Goal: Transaction & Acquisition: Purchase product/service

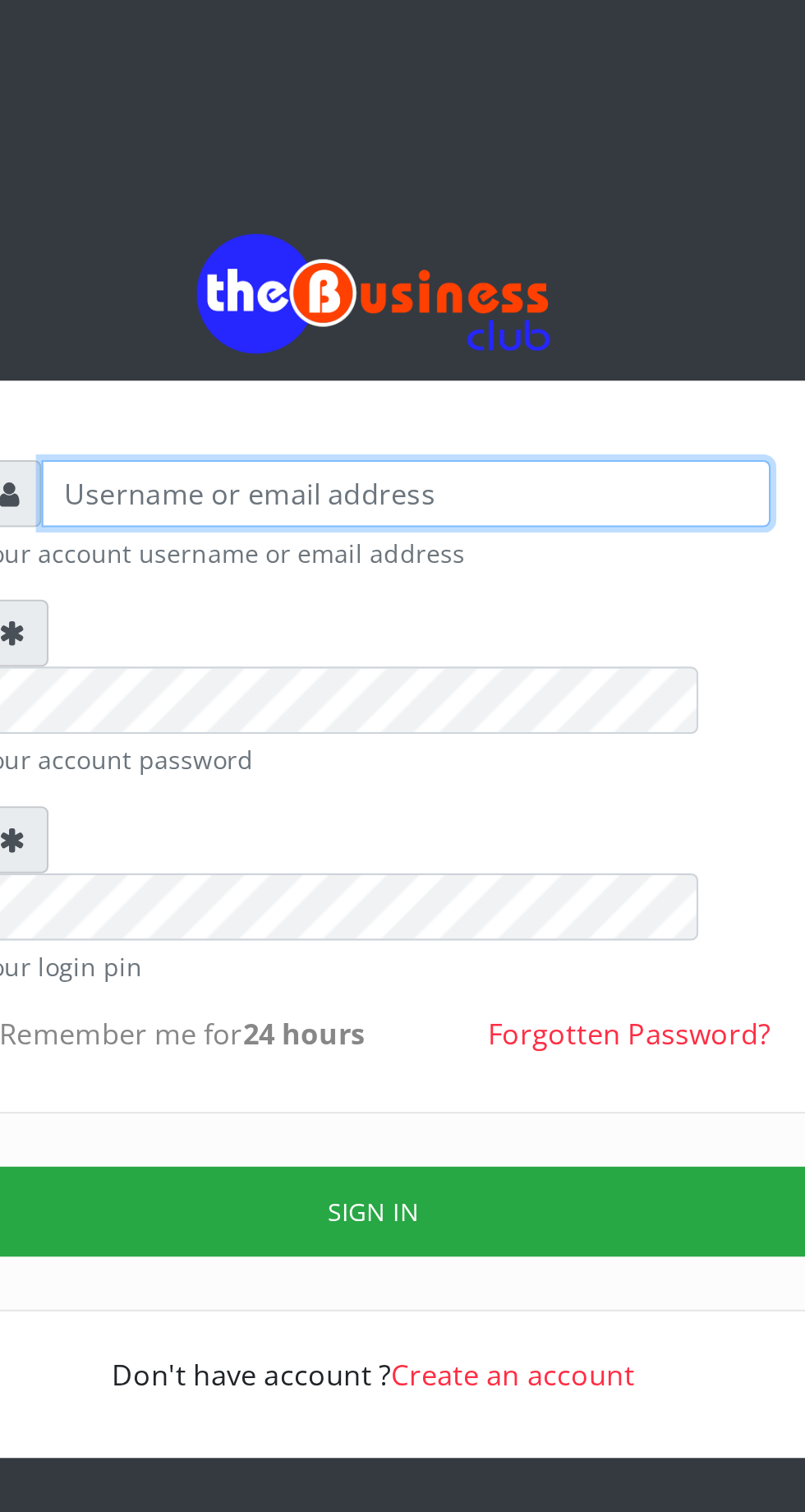
click at [309, 245] on input "text" at bounding box center [417, 241] width 339 height 31
type input "Musluky"
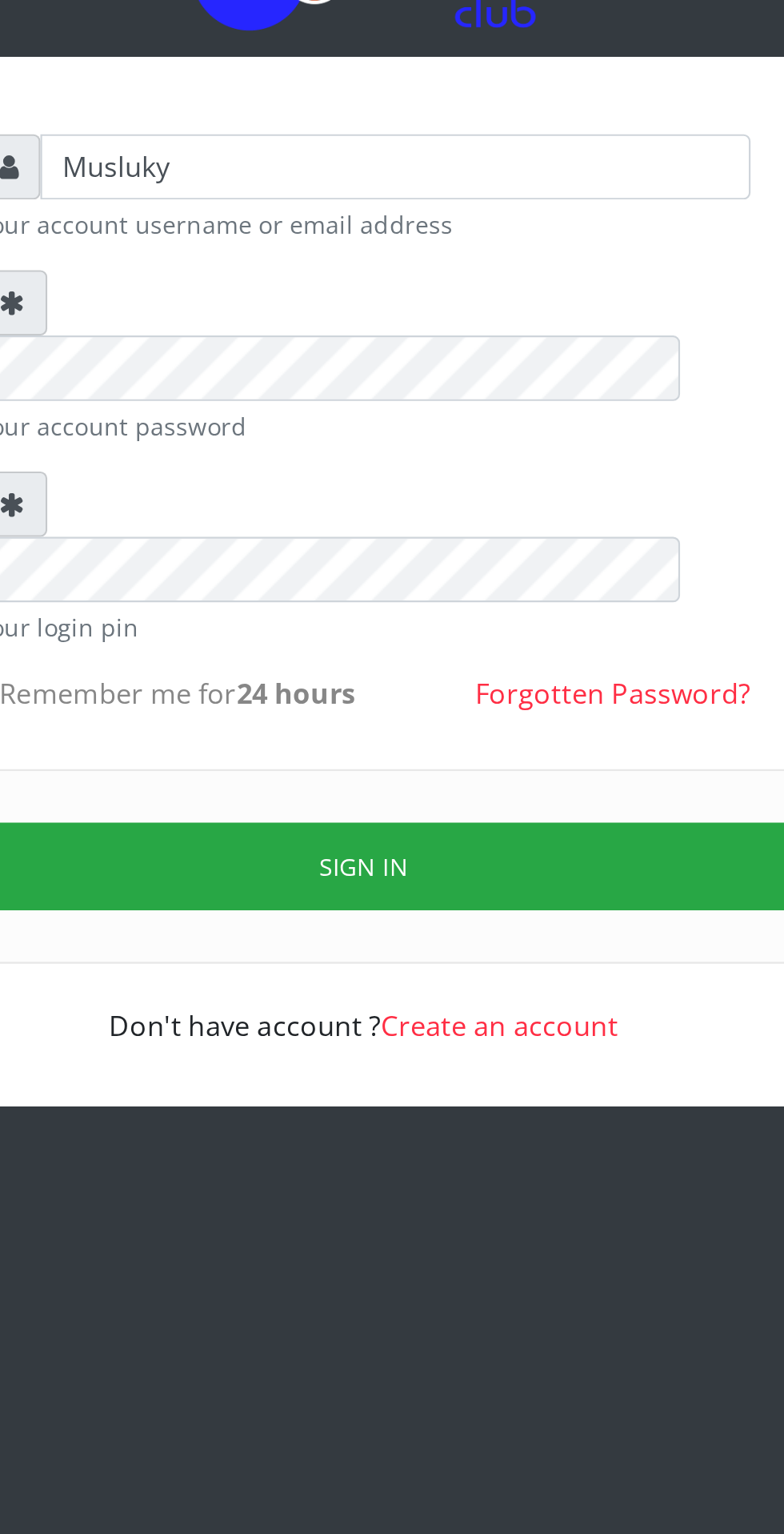
click at [402, 545] on button "Sign in" at bounding box center [392, 565] width 408 height 41
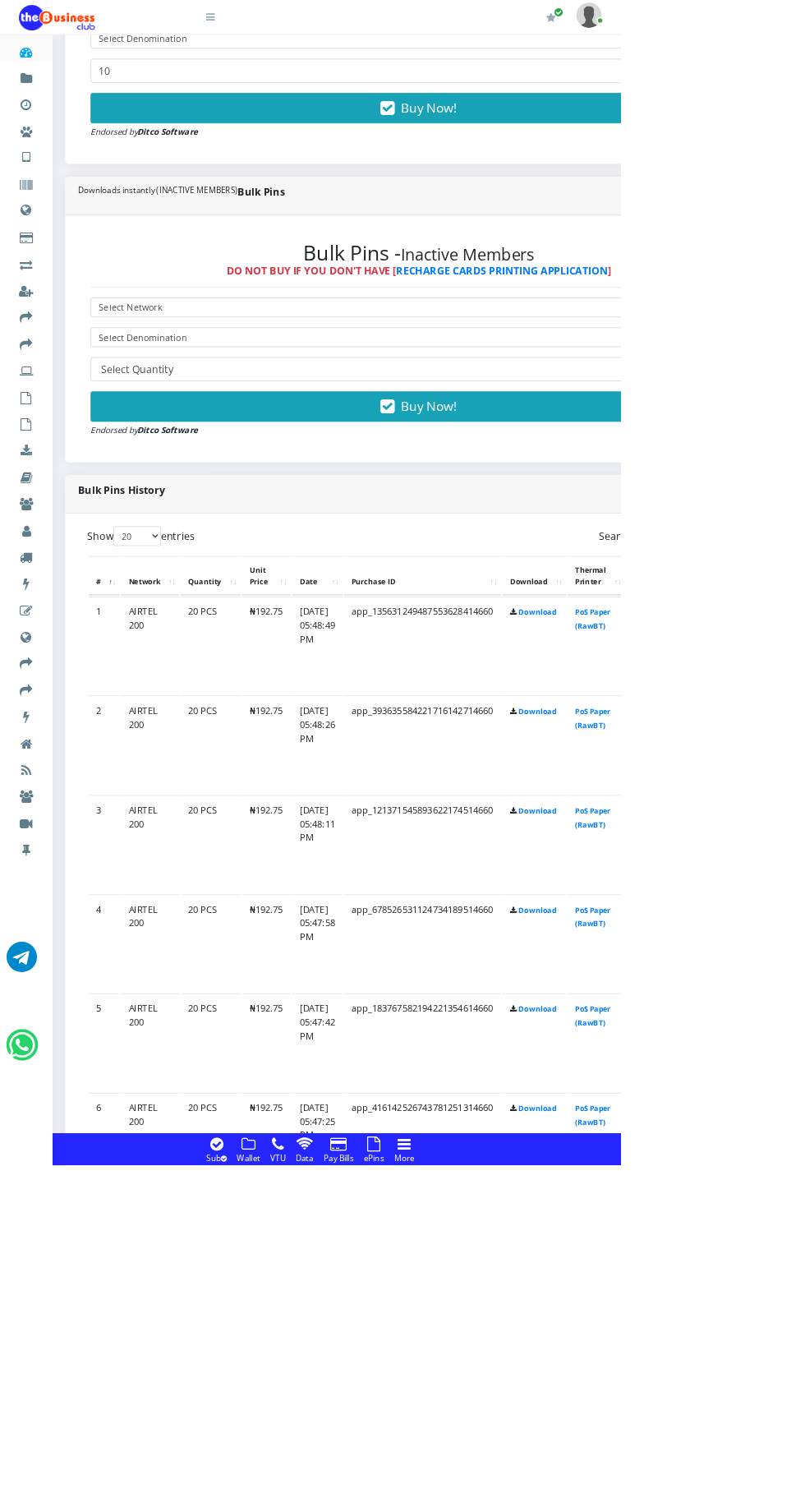
scroll to position [719, 0]
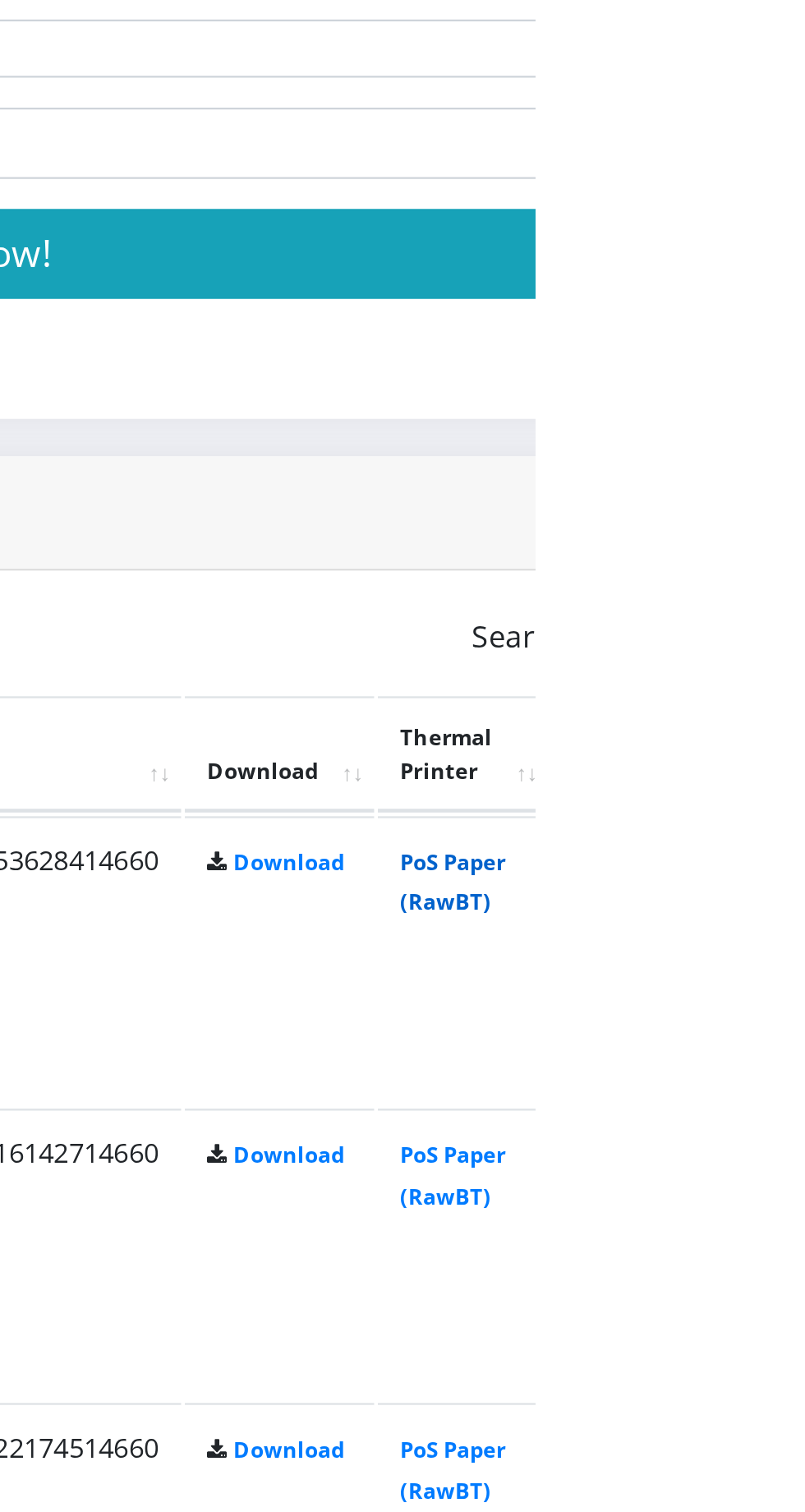
click at [792, 768] on link "PoS Paper (RawBT)" at bounding box center [768, 777] width 46 height 31
click at [792, 902] on link "PoS Paper (RawBT)" at bounding box center [768, 905] width 46 height 31
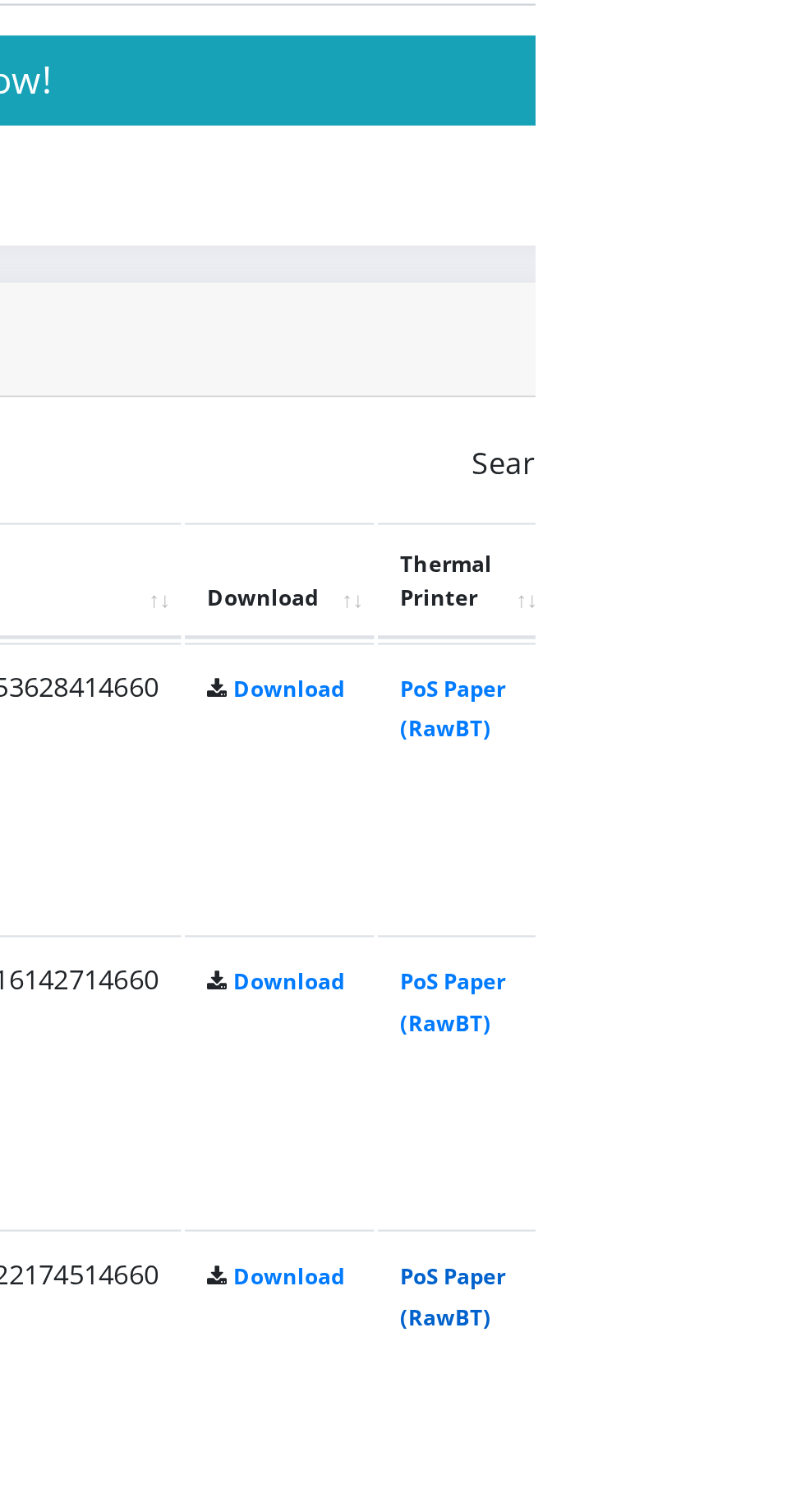
click at [792, 1034] on link "PoS Paper (RawBT)" at bounding box center [768, 1034] width 46 height 31
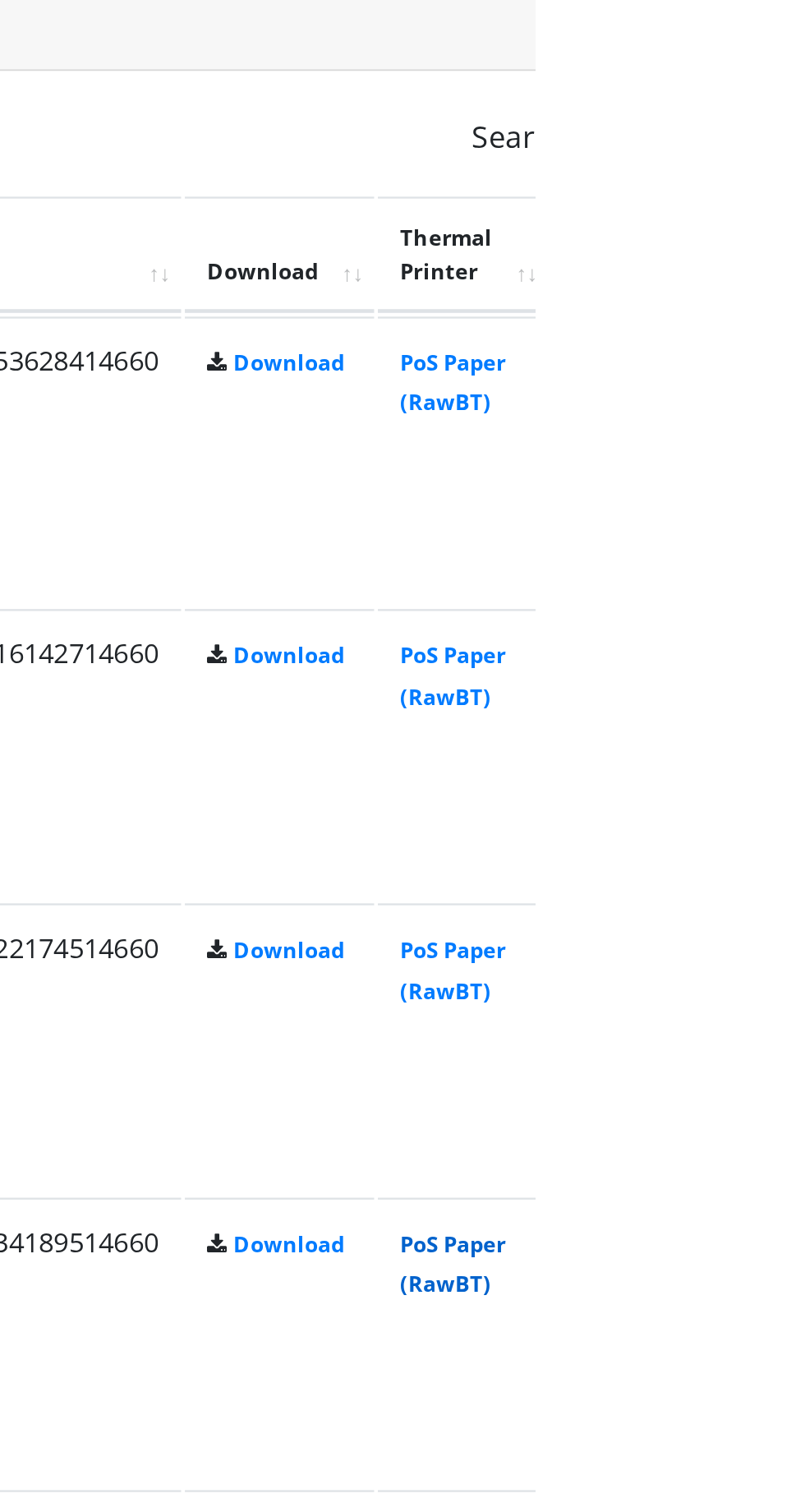
click at [792, 1172] on link "PoS Paper (RawBT)" at bounding box center [768, 1163] width 46 height 31
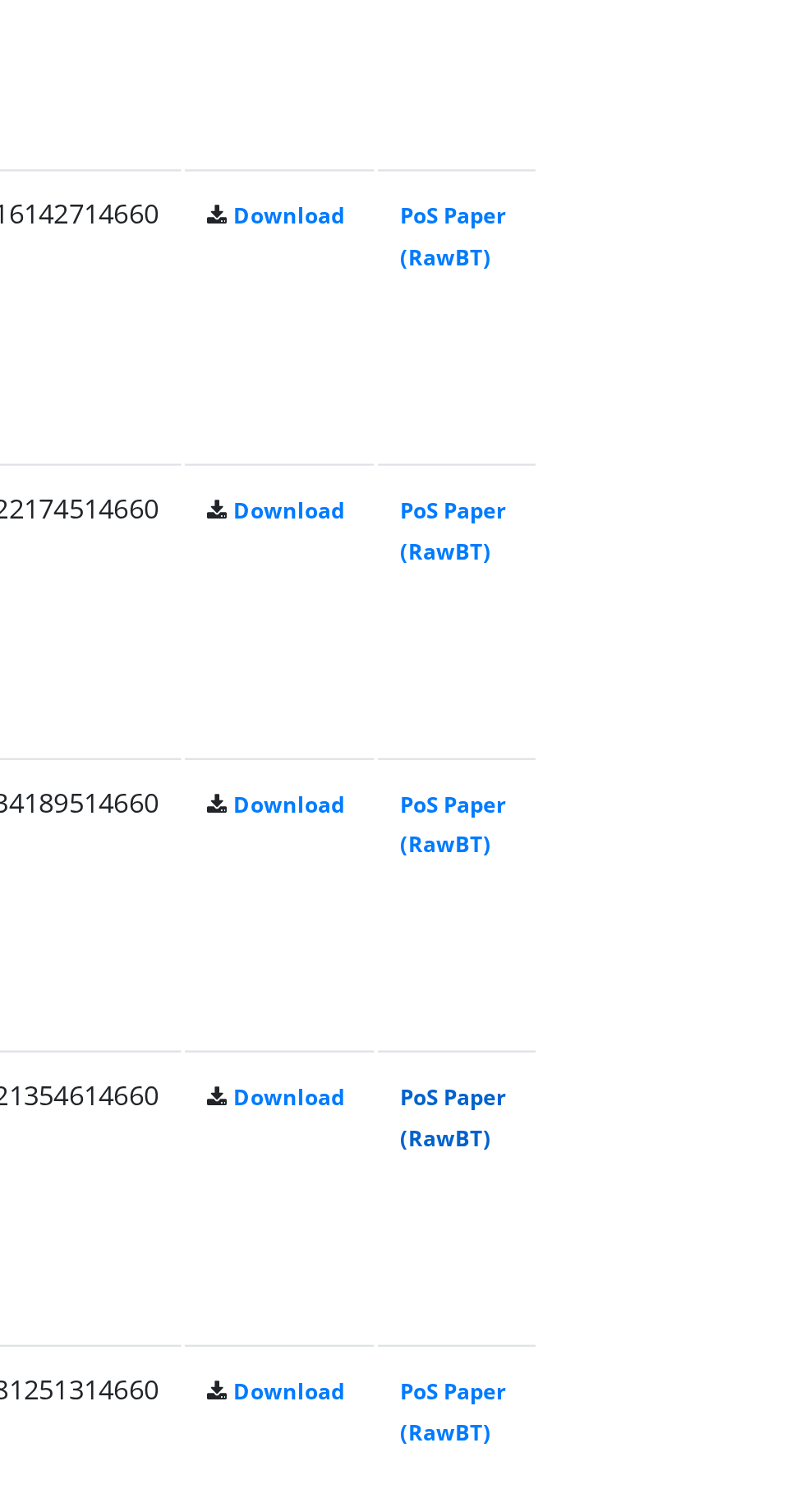
click at [792, 1293] on link "PoS Paper (RawBT)" at bounding box center [768, 1292] width 46 height 31
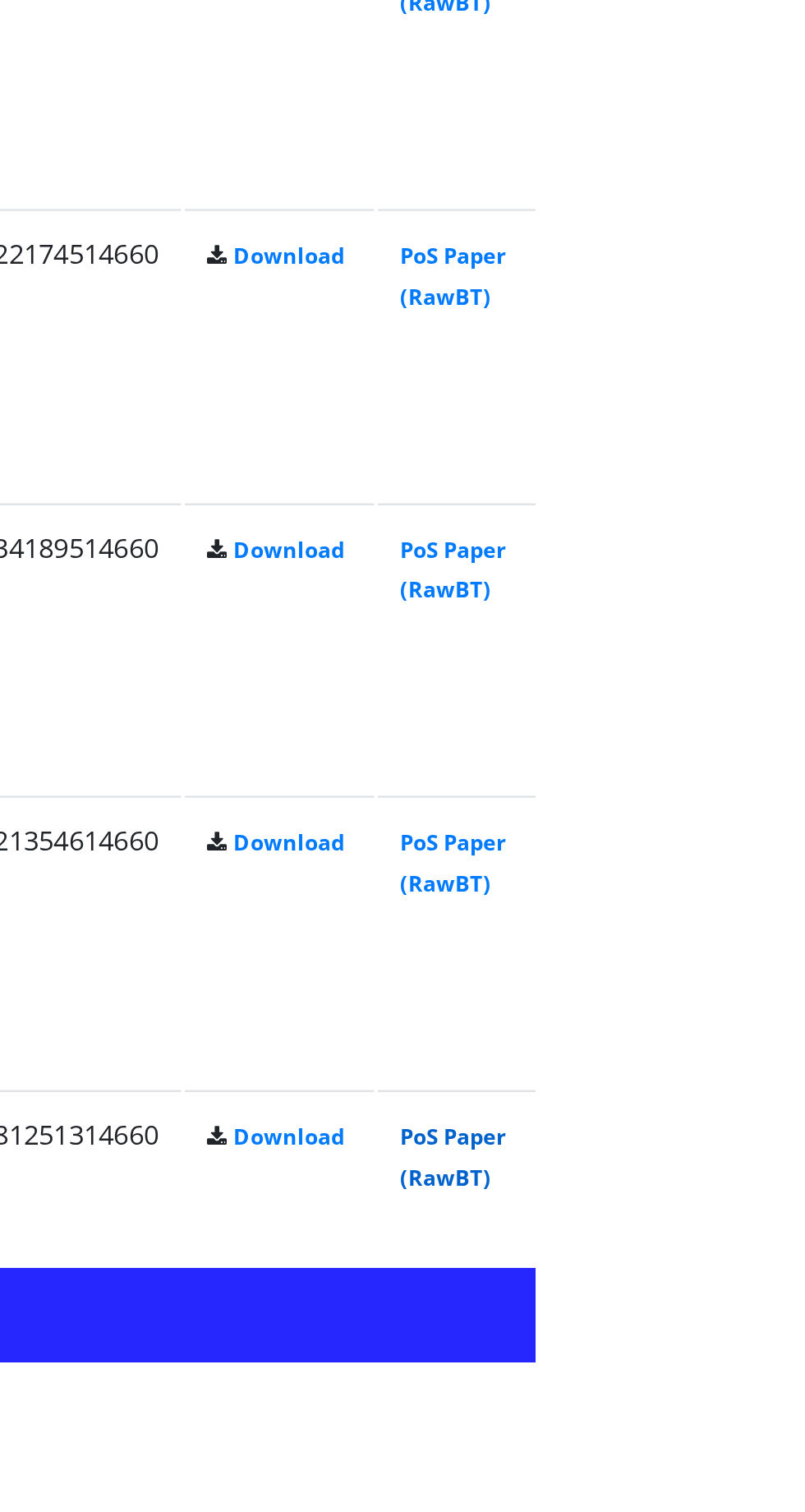
click at [792, 1431] on link "PoS Paper (RawBT)" at bounding box center [768, 1420] width 46 height 31
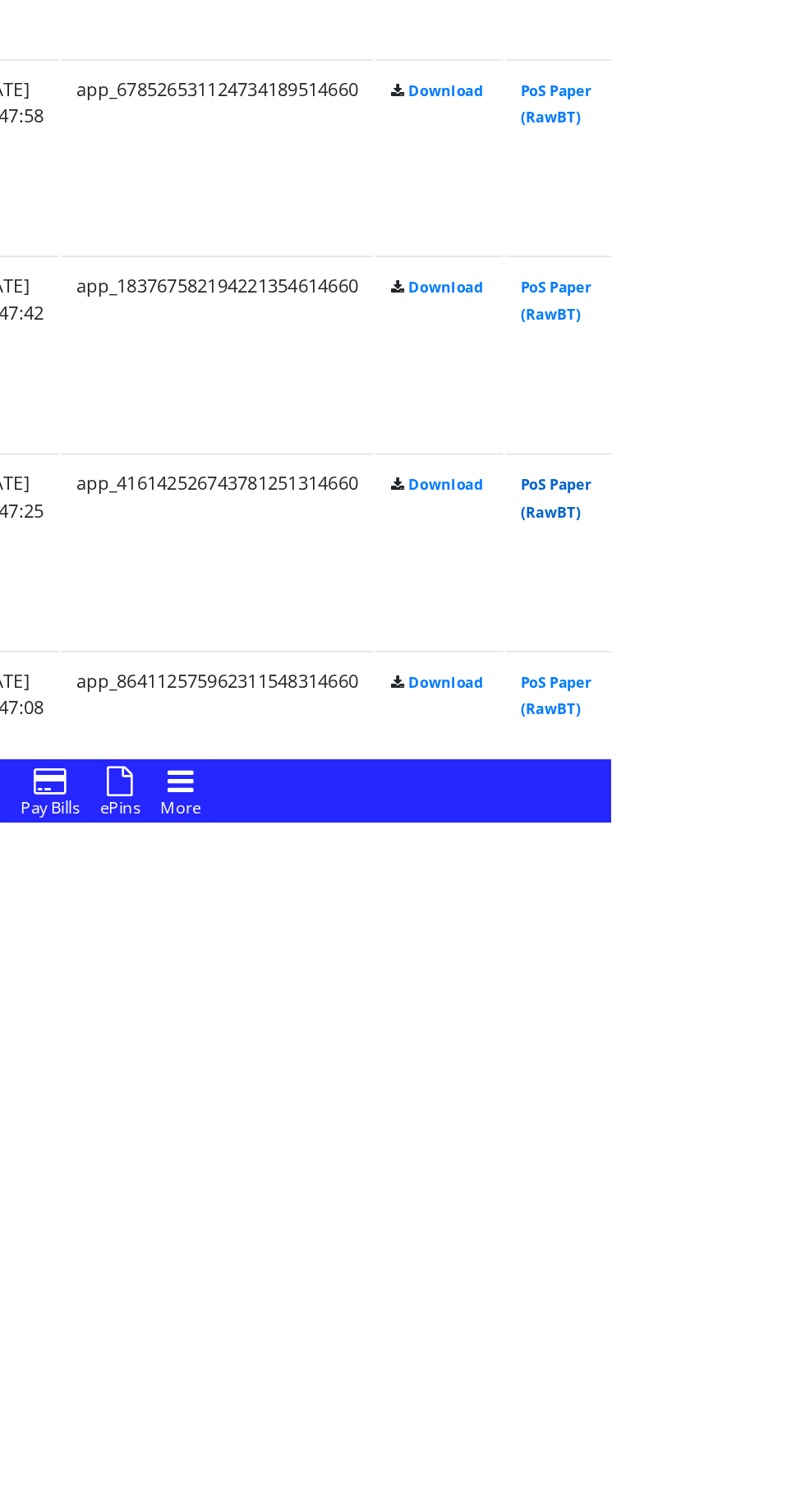
scroll to position [843, 0]
click at [781, 1416] on link "PoS Paper (RawBT)" at bounding box center [768, 1427] width 46 height 31
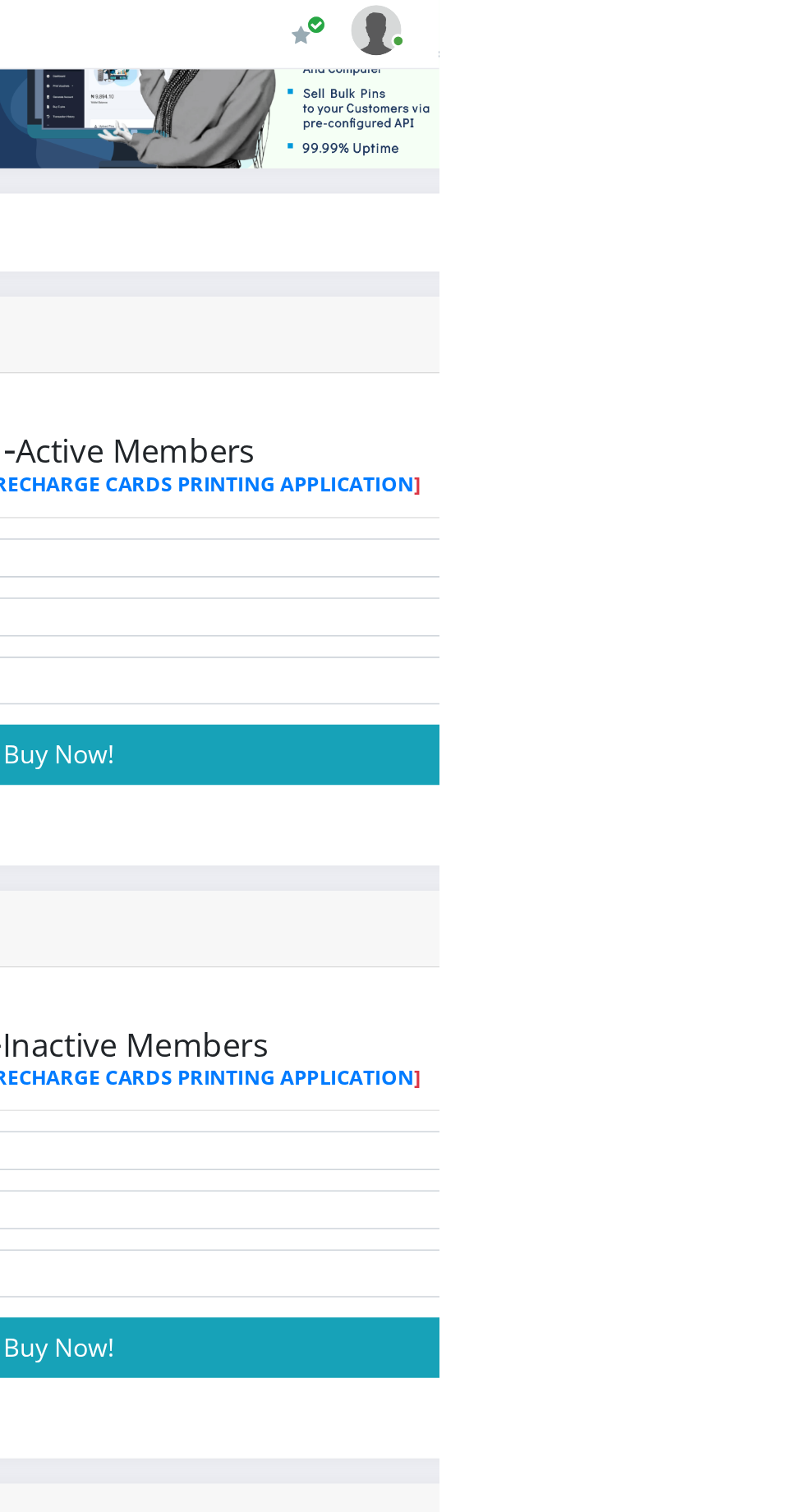
scroll to position [341, 0]
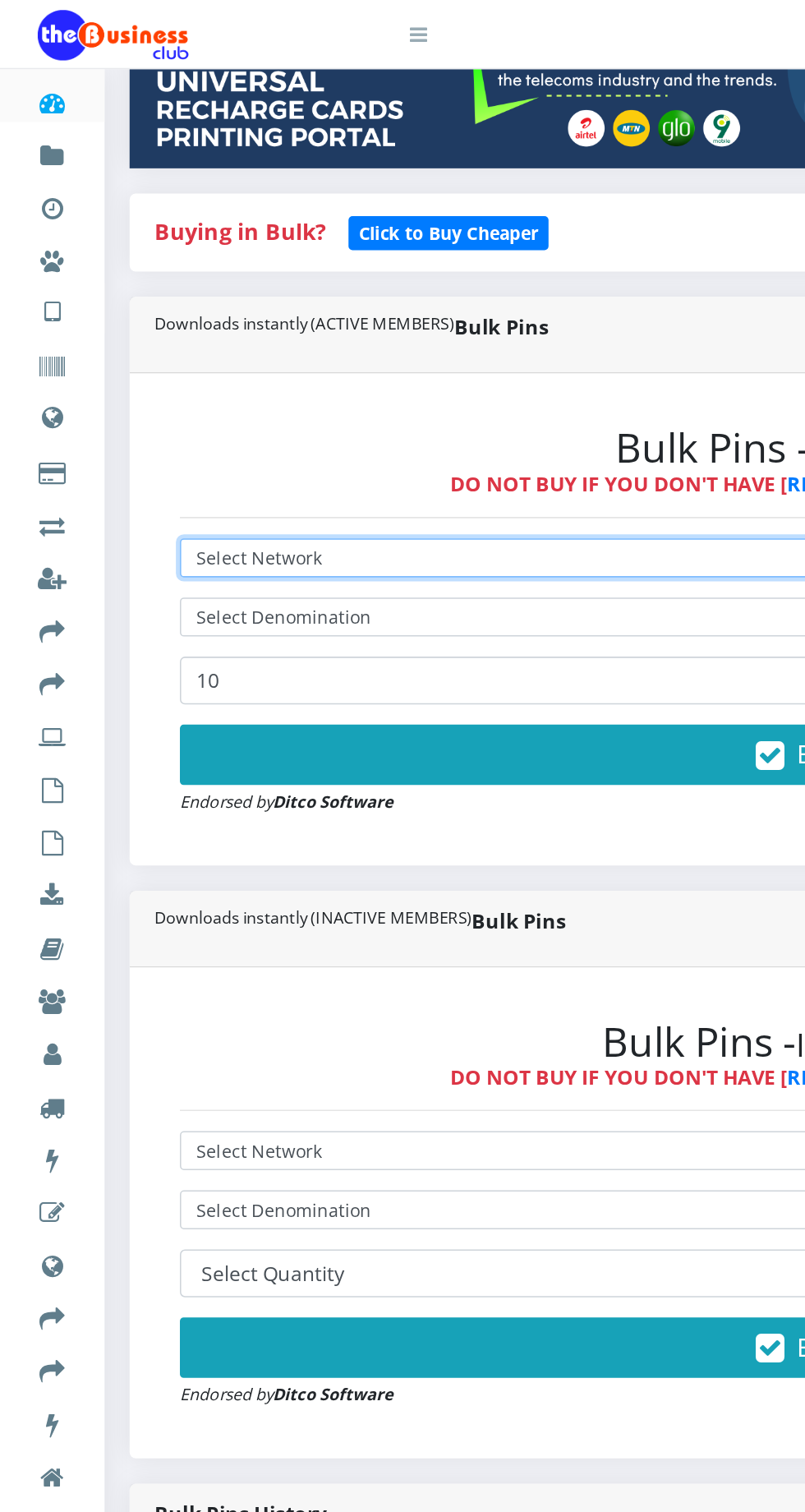
click at [247, 359] on select "Select Network MTN Globacom 9Mobile Airtel" at bounding box center [543, 364] width 851 height 25
click at [118, 355] on select "Select Network MTN Globacom 9Mobile Airtel" at bounding box center [543, 364] width 851 height 25
click at [231, 368] on select "Select Network MTN Globacom 9Mobile Airtel" at bounding box center [543, 364] width 851 height 25
select select "Airtel"
click at [118, 355] on select "Select Network MTN Globacom 9Mobile Airtel" at bounding box center [543, 364] width 851 height 25
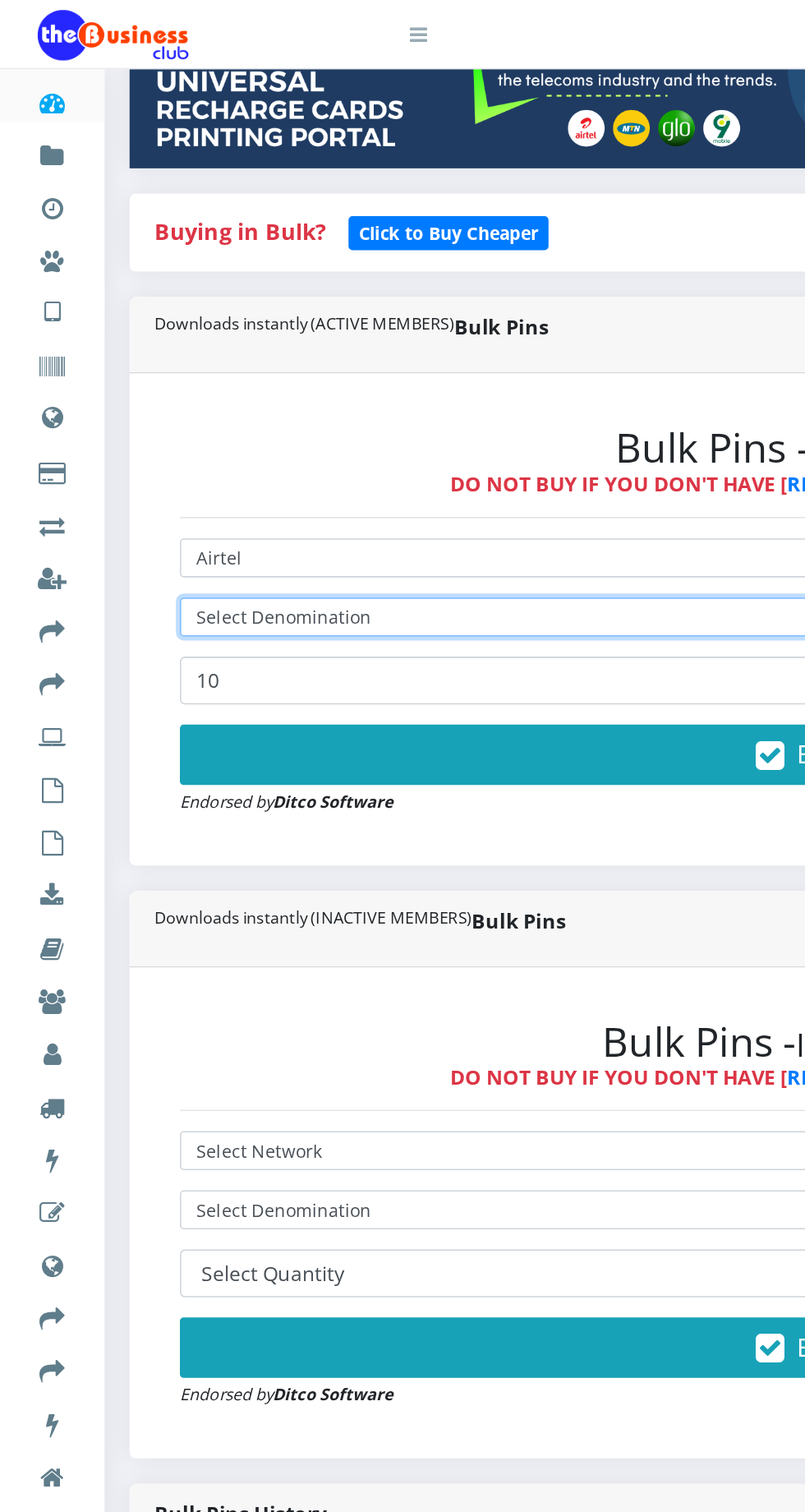
click at [250, 399] on select "Select Denomination" at bounding box center [543, 403] width 851 height 25
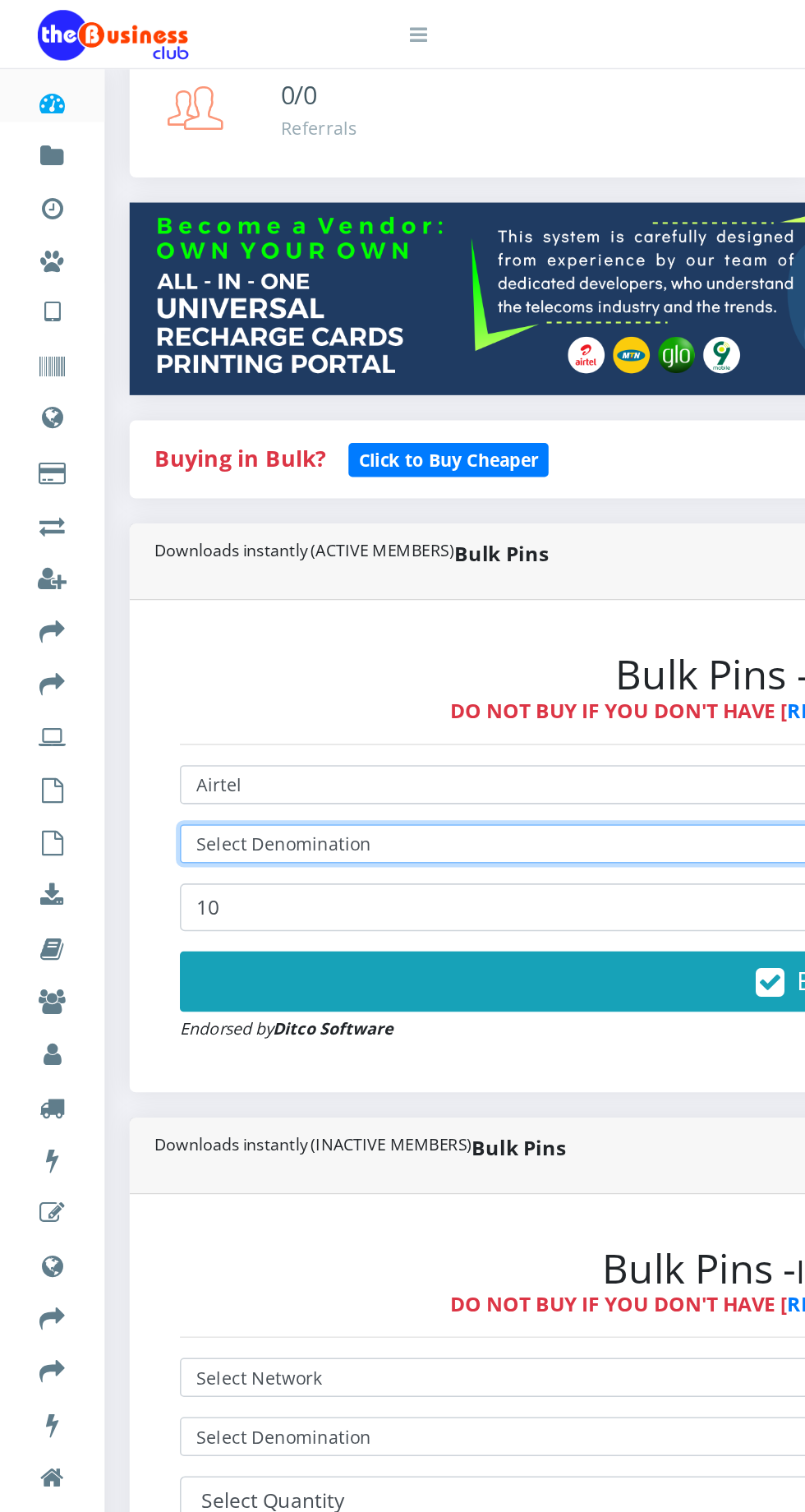
scroll to position [184, 0]
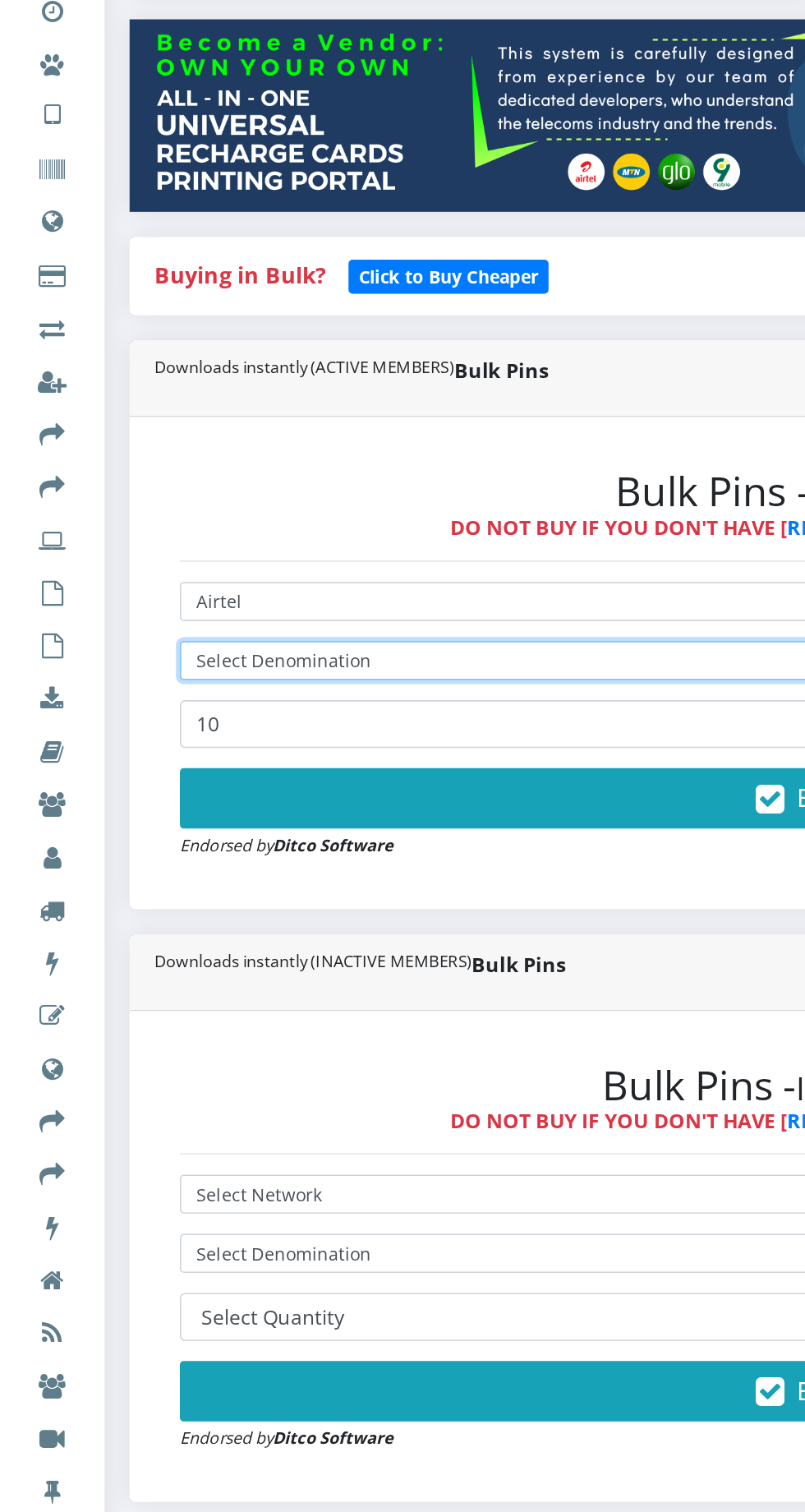
click at [266, 561] on select "Select Denomination" at bounding box center [543, 559] width 851 height 25
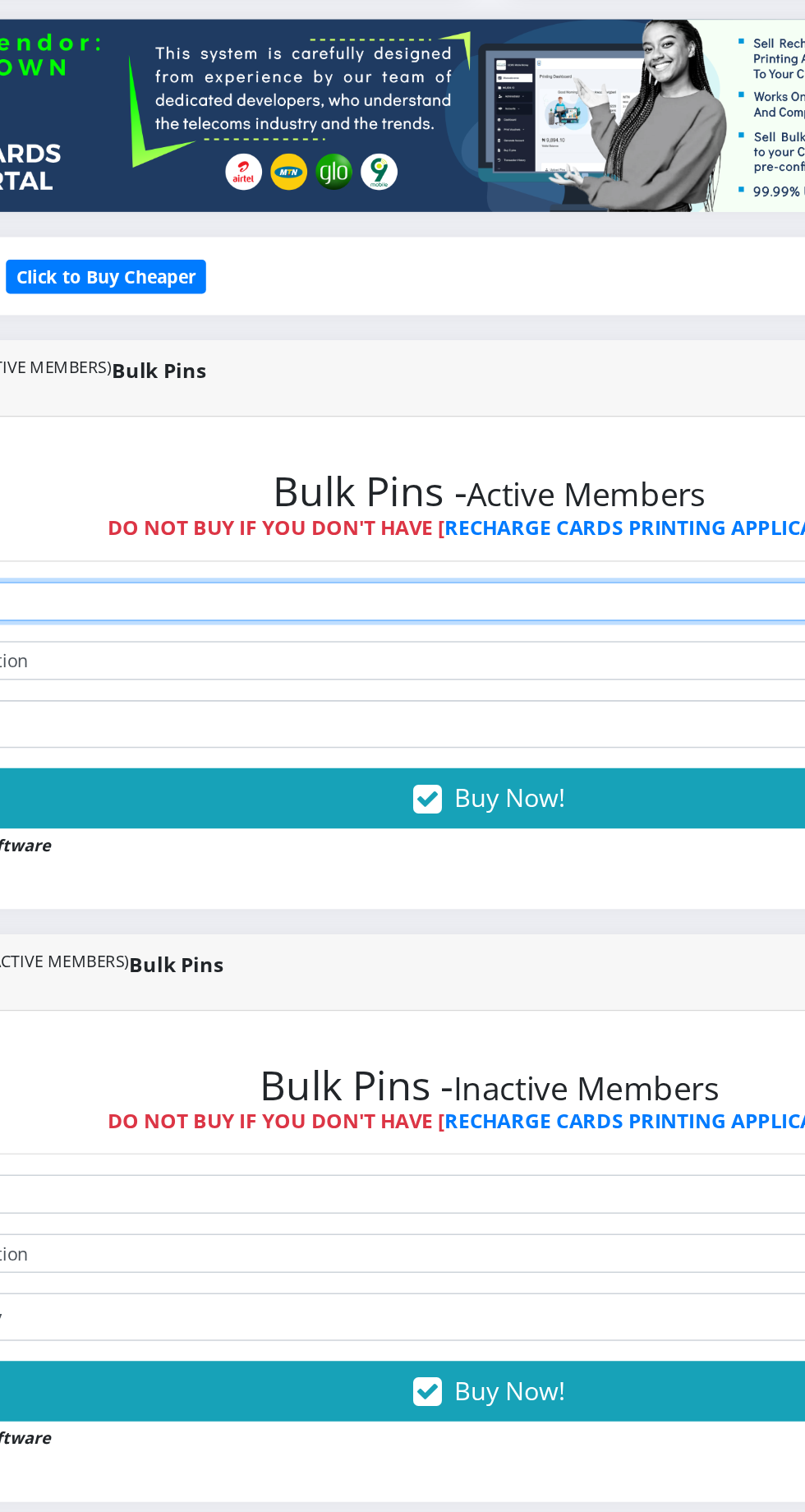
click at [488, 532] on select "Select Network MTN Globacom 9Mobile Airtel" at bounding box center [543, 521] width 851 height 25
click at [118, 512] on select "Select Network MTN Globacom 9Mobile Airtel" at bounding box center [543, 521] width 851 height 25
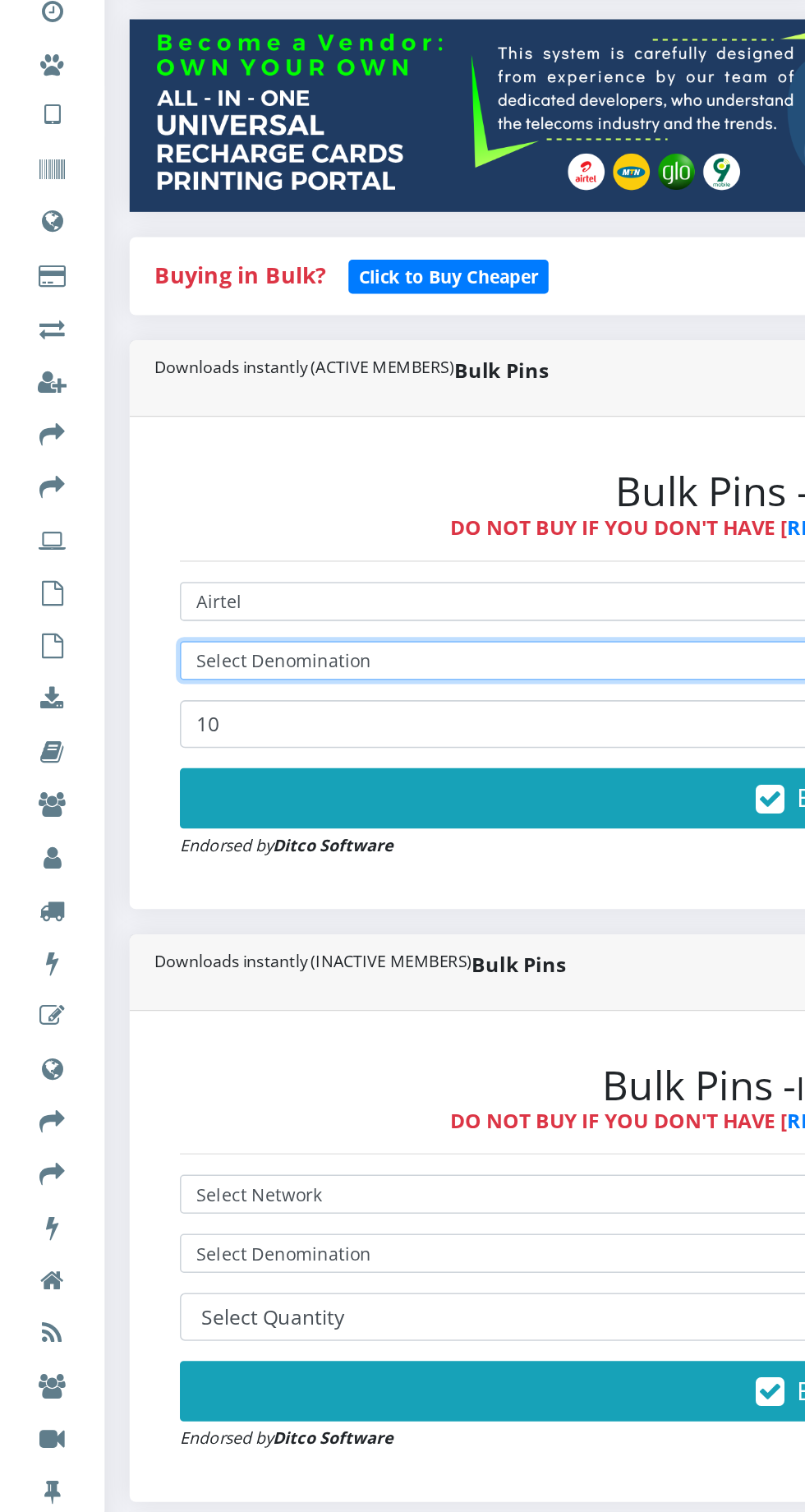
click at [219, 568] on select "Select Denomination" at bounding box center [543, 559] width 851 height 25
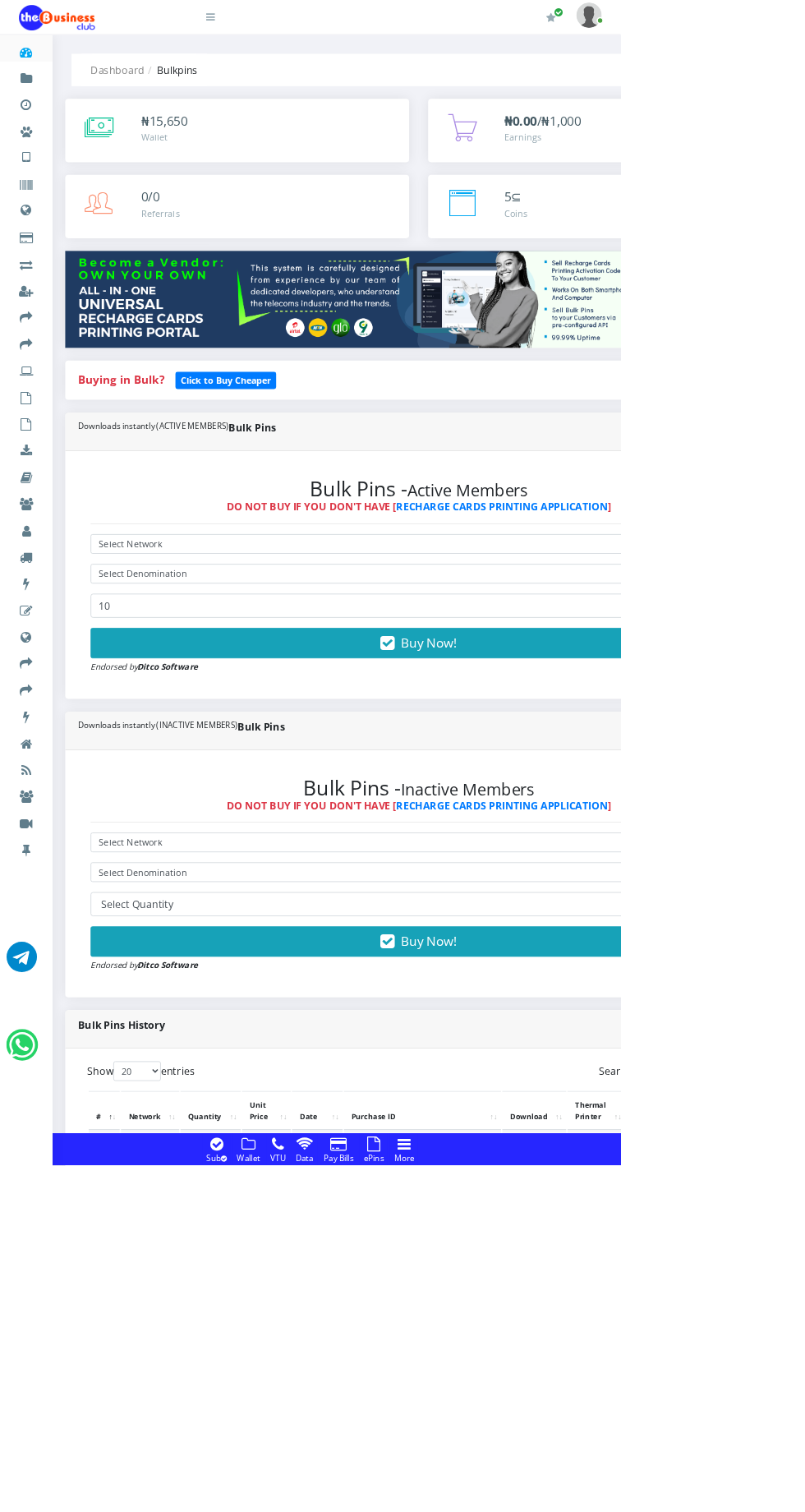
scroll to position [4, 0]
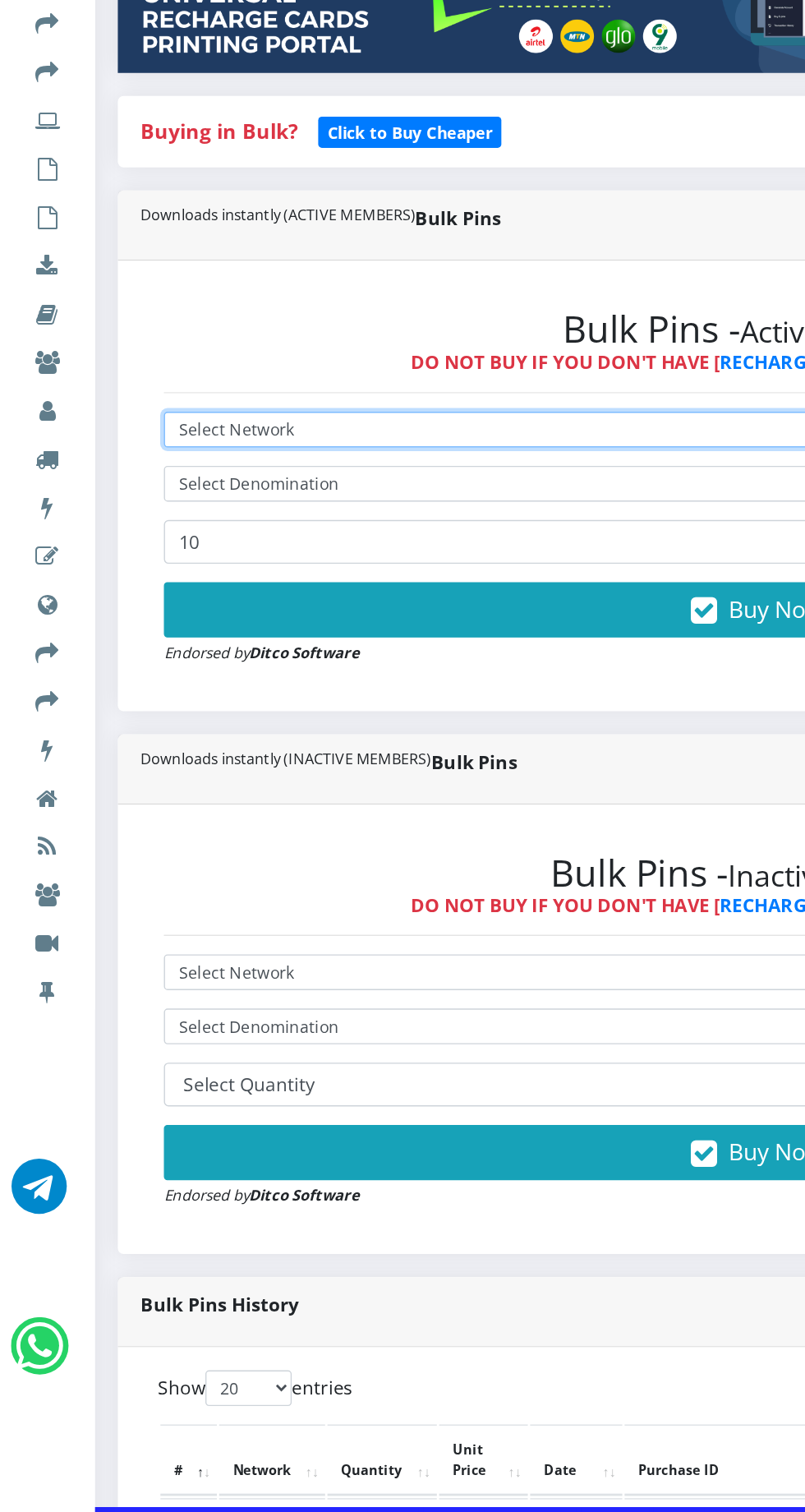
click at [247, 695] on select "Select Network MTN Globacom 9Mobile Airtel" at bounding box center [543, 701] width 851 height 25
select select "Airtel"
click at [118, 692] on select "Select Network MTN Globacom 9Mobile Airtel" at bounding box center [543, 701] width 851 height 25
click at [252, 708] on select "Select Network MTN Globacom 9Mobile Airtel" at bounding box center [543, 701] width 851 height 25
click at [118, 692] on select "Select Network MTN Globacom 9Mobile Airtel" at bounding box center [543, 701] width 851 height 25
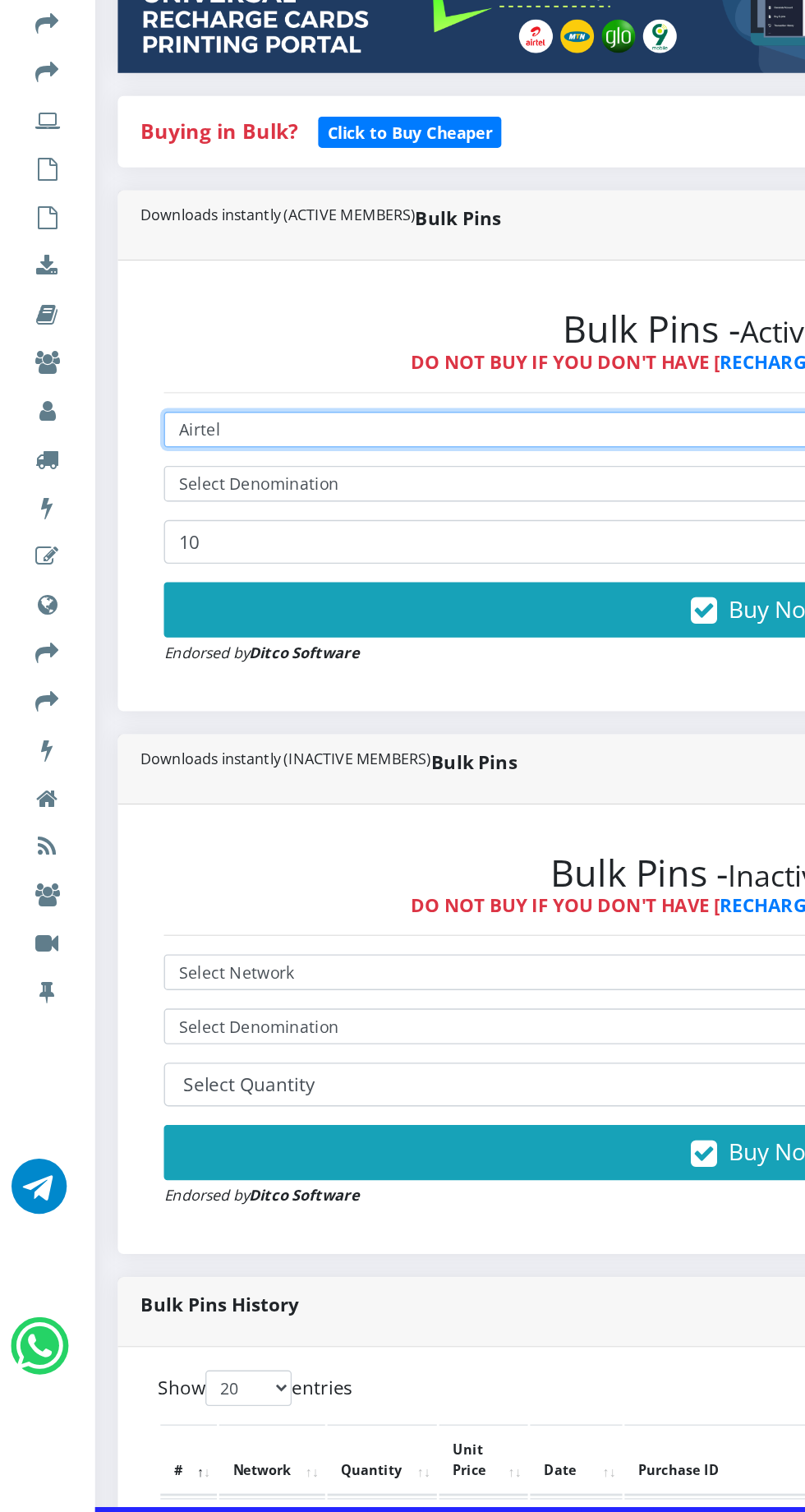
click at [238, 712] on select "Select Network MTN Globacom 9Mobile Airtel" at bounding box center [543, 701] width 851 height 25
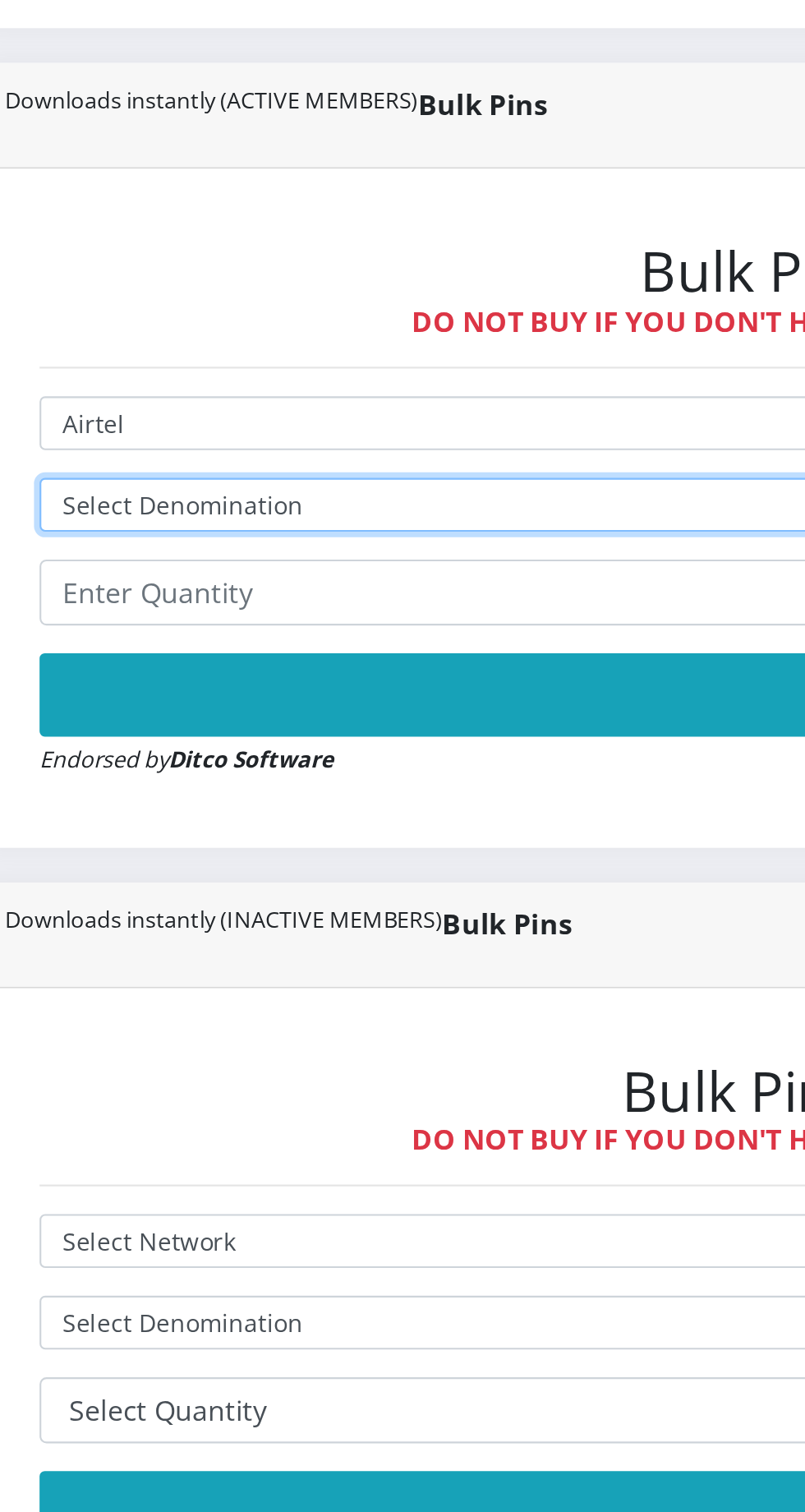
click at [238, 737] on select "Select Denomination Airtel NGN100 - ₦96.37 Airtel NGN200 - ₦192.74 Airtel NGN50…" at bounding box center [543, 740] width 851 height 25
select select "481.85-500"
click at [118, 730] on select "Select Denomination Airtel NGN100 - ₦96.37 Airtel NGN200 - ₦192.74 Airtel NGN50…" at bounding box center [543, 740] width 851 height 25
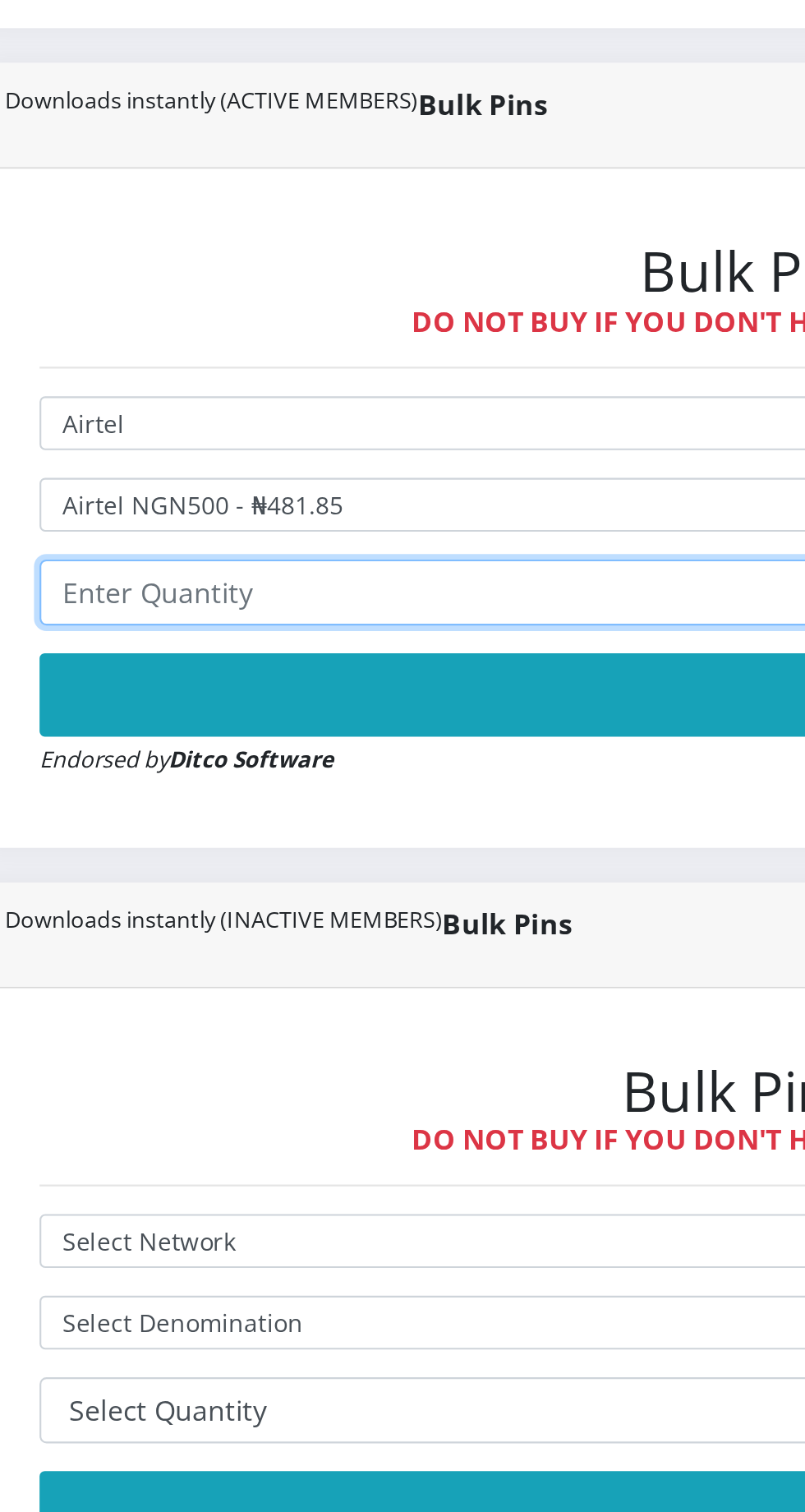
click at [207, 779] on input "number" at bounding box center [543, 782] width 851 height 31
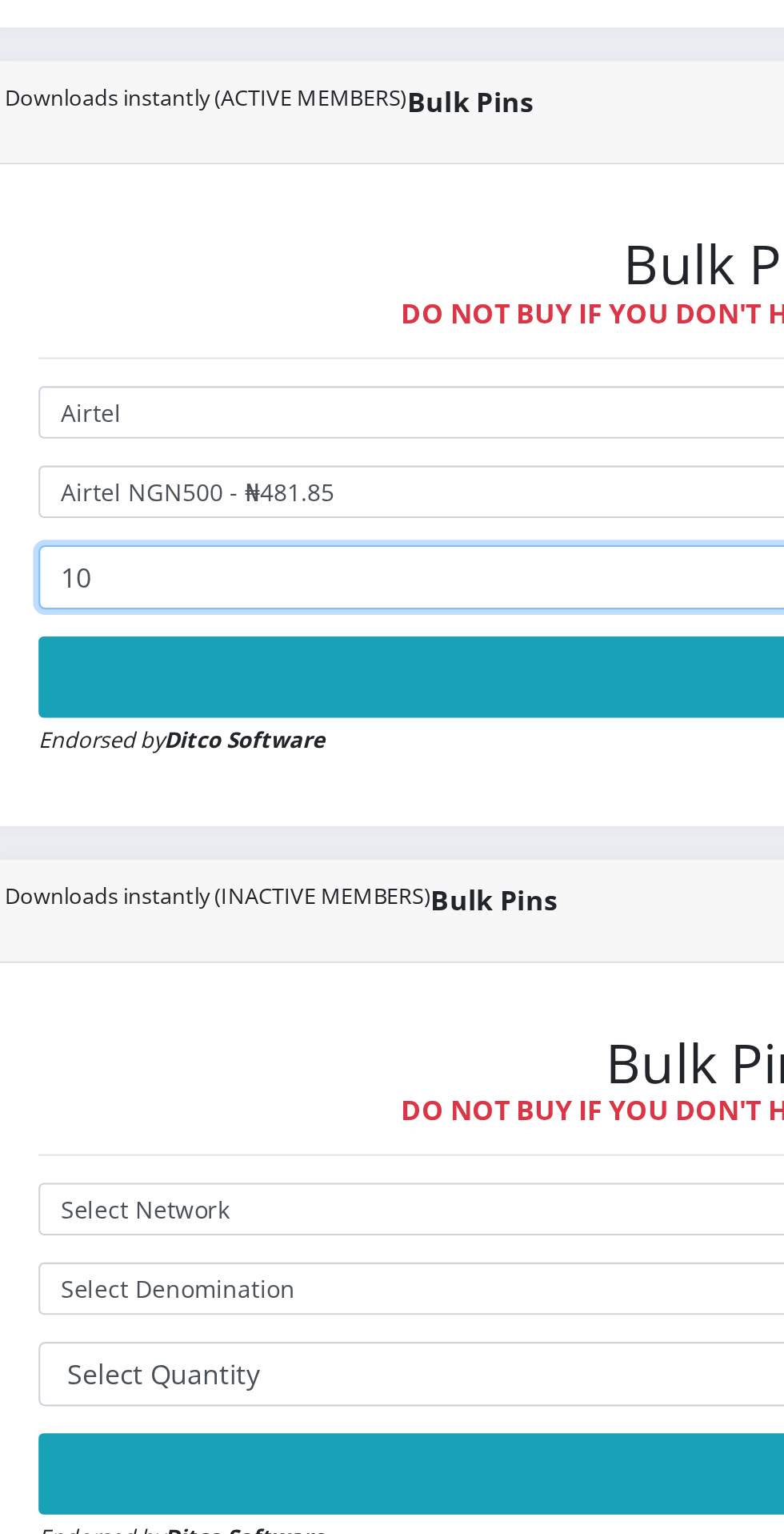
type input "10"
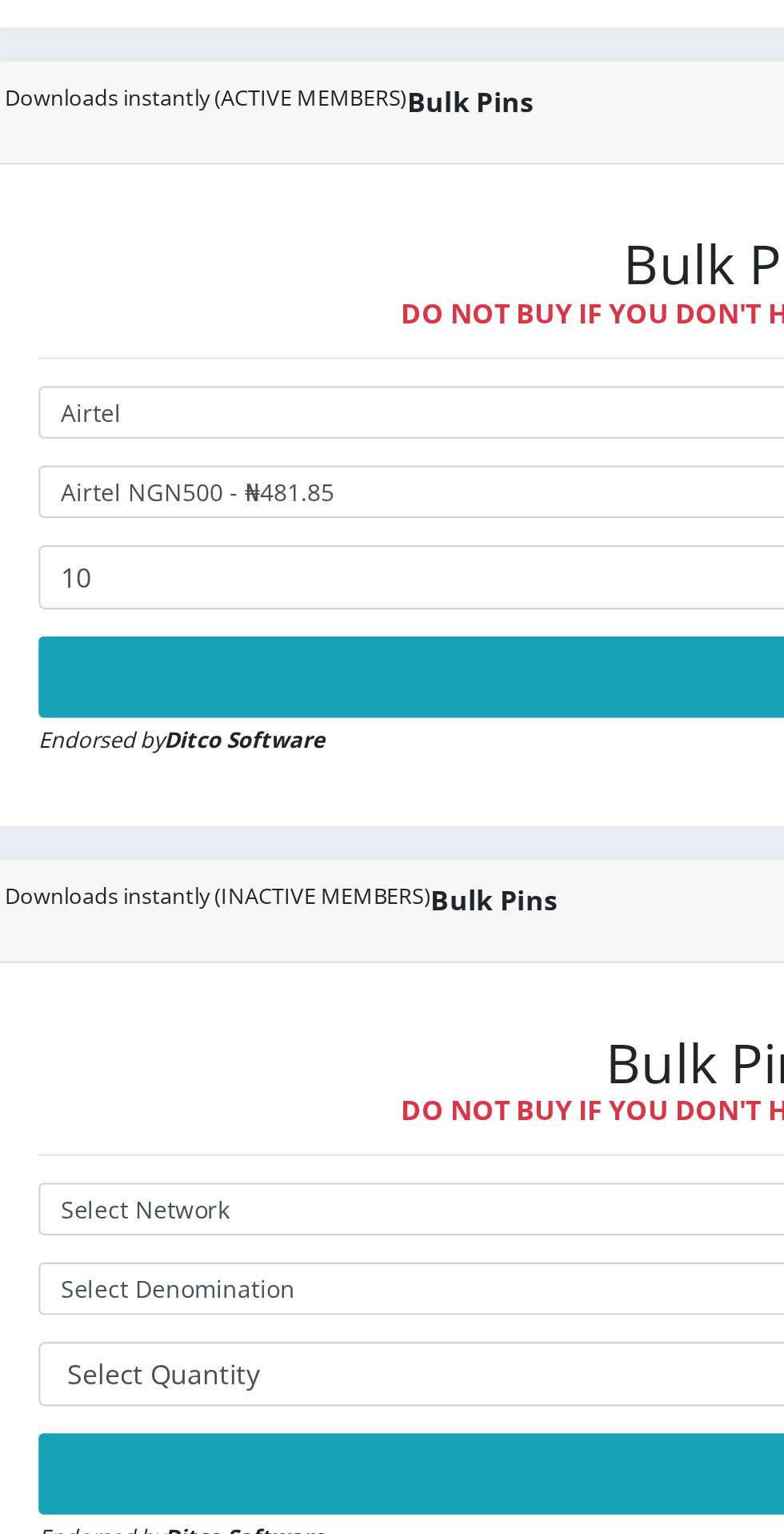
click at [382, 803] on button "Buy Now!" at bounding box center [529, 808] width 829 height 38
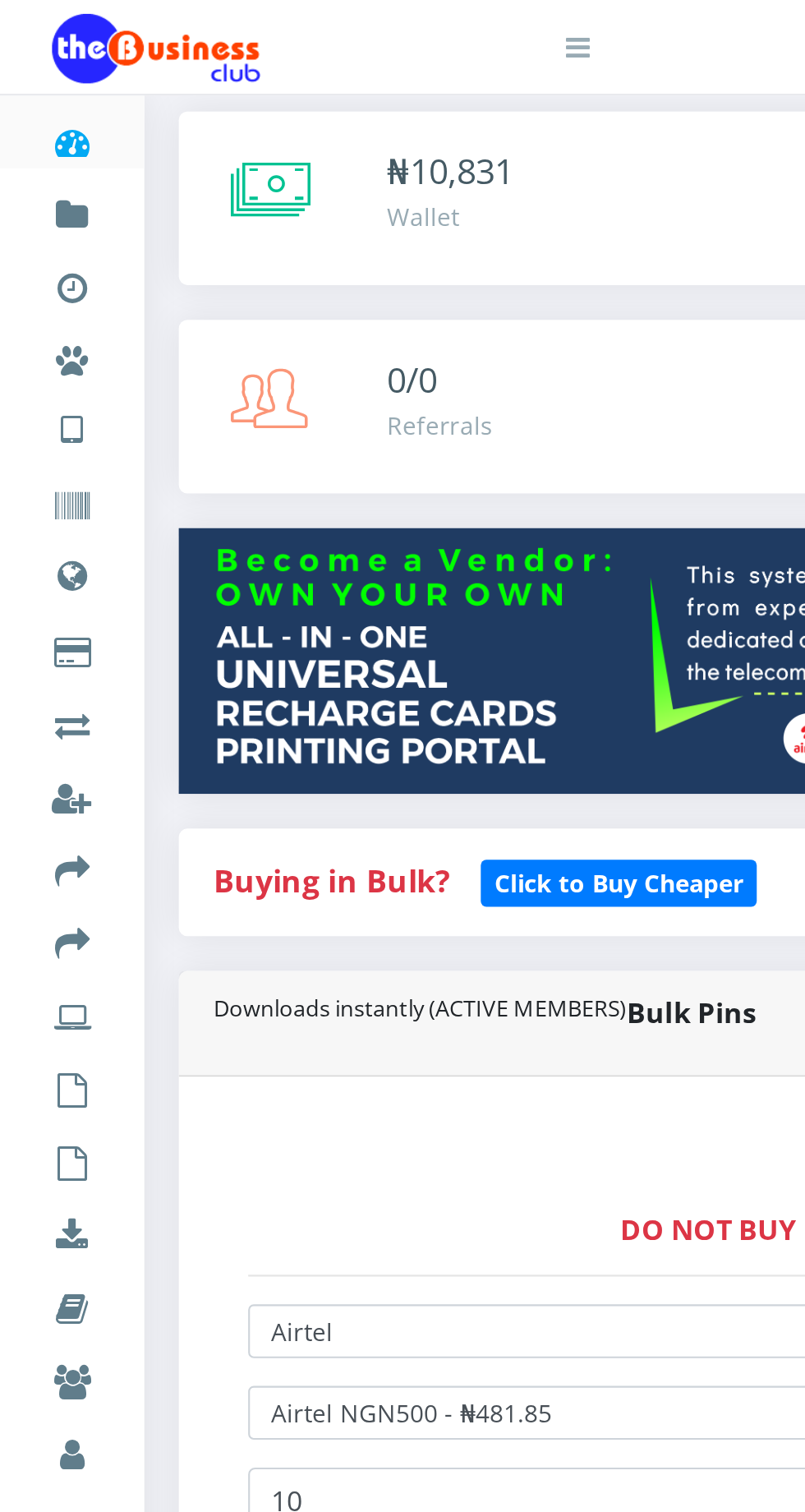
scroll to position [0, 0]
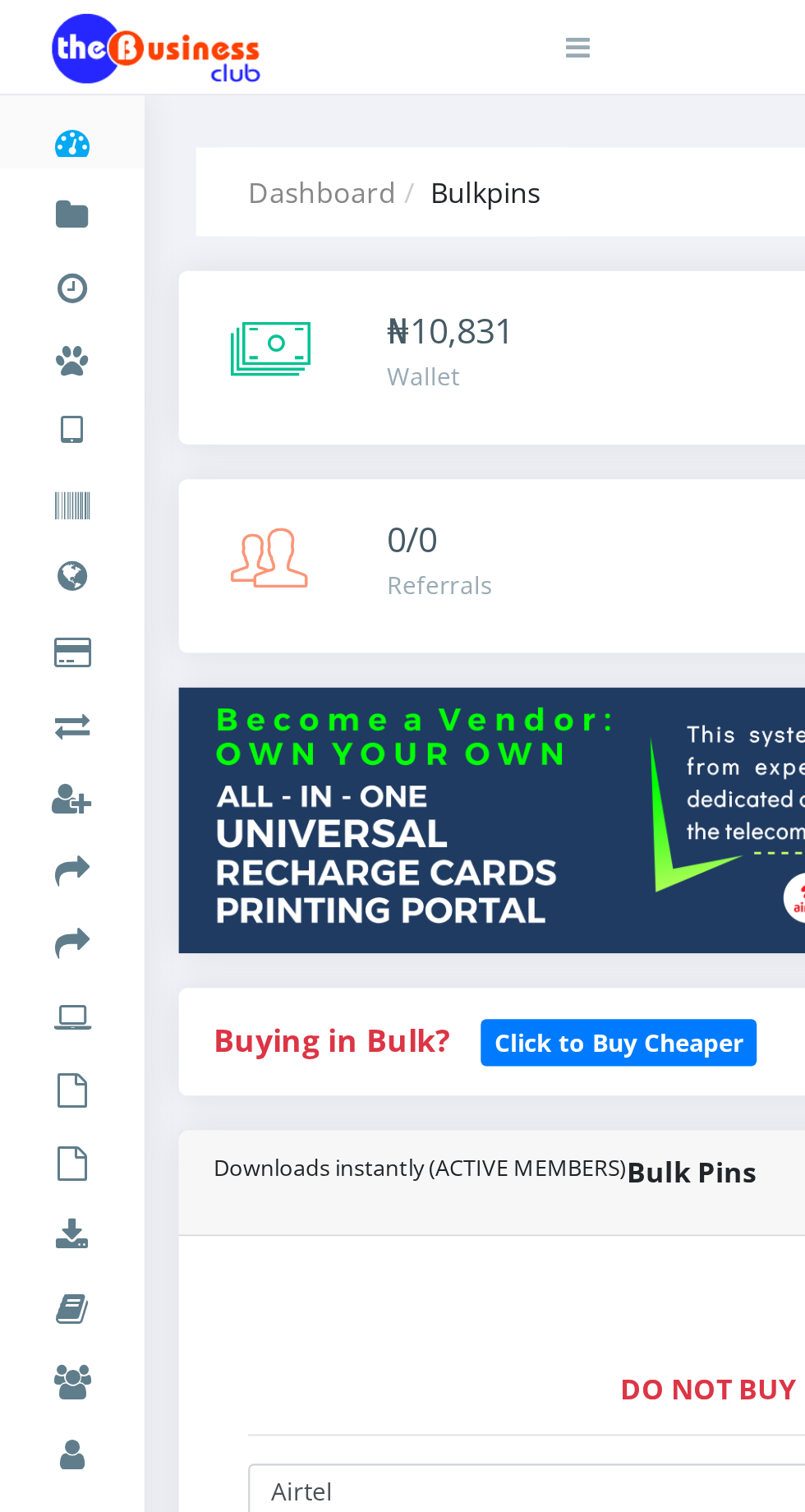
click at [38, 64] on icon at bounding box center [34, 67] width 19 height 17
click at [294, 13] on div at bounding box center [168, 22] width 288 height 44
click at [36, 66] on icon at bounding box center [34, 67] width 19 height 17
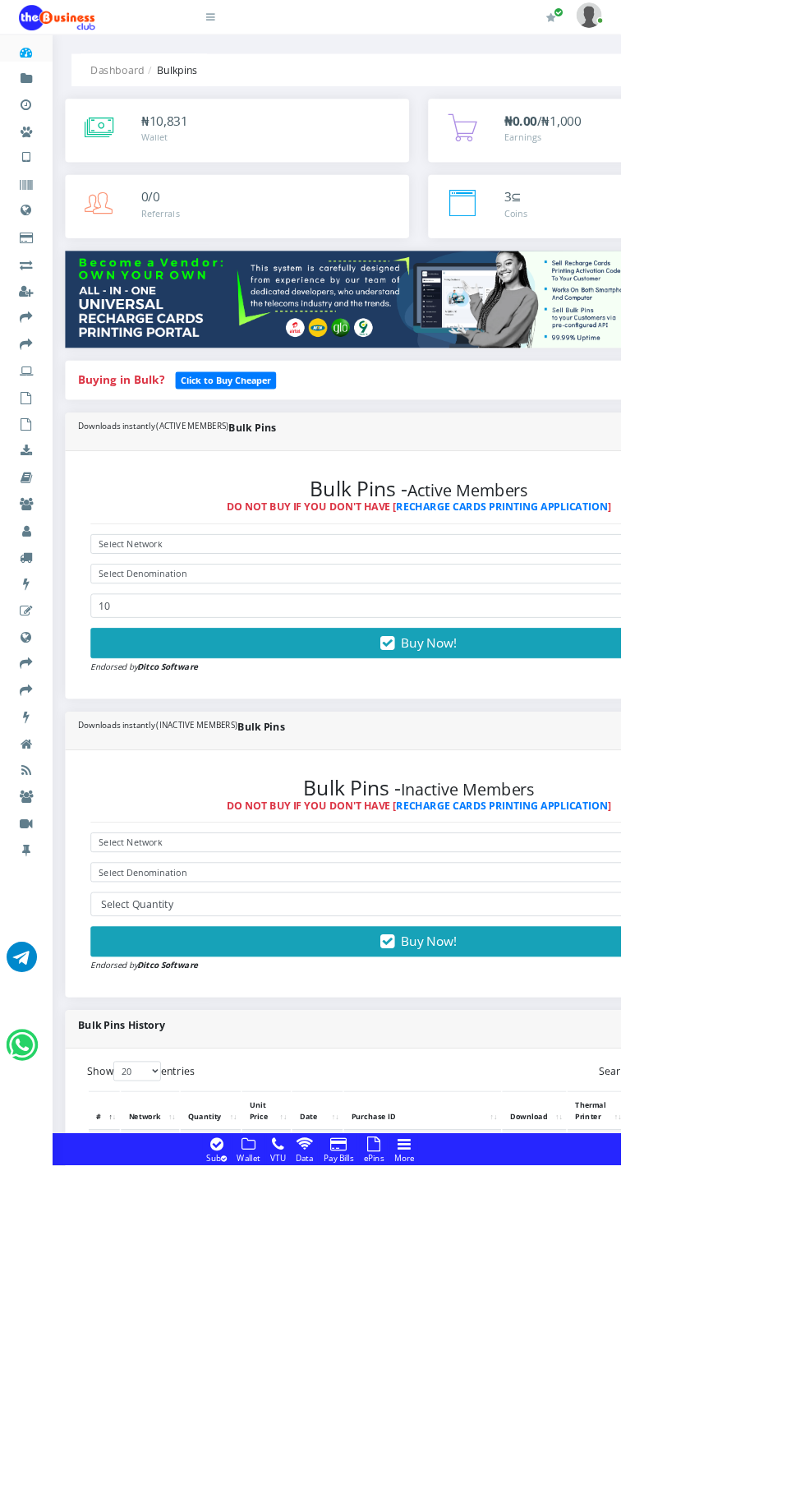
scroll to position [7, 0]
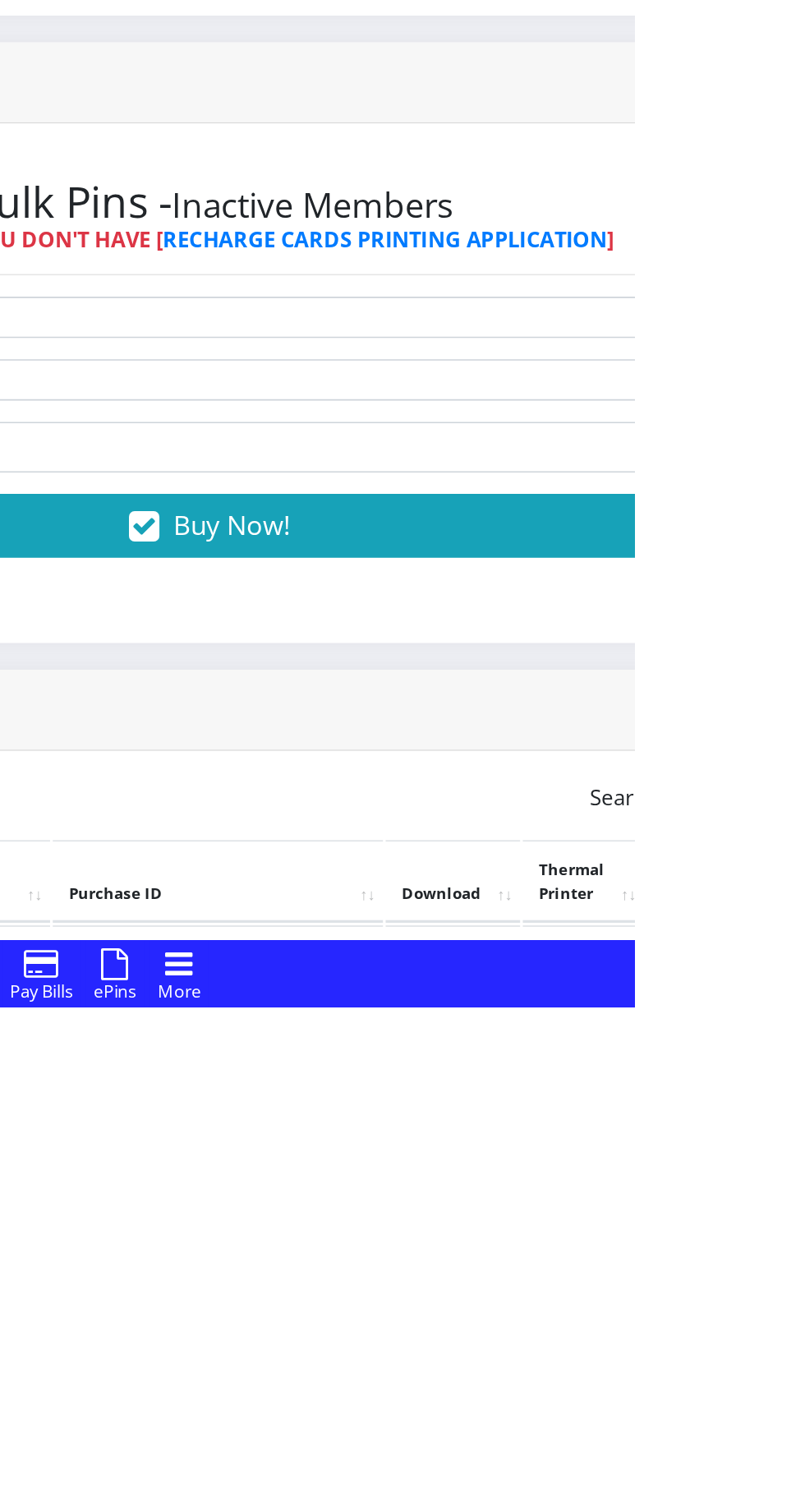
click at [792, 1487] on link "PoS Paper (RawBT)" at bounding box center [768, 1490] width 46 height 31
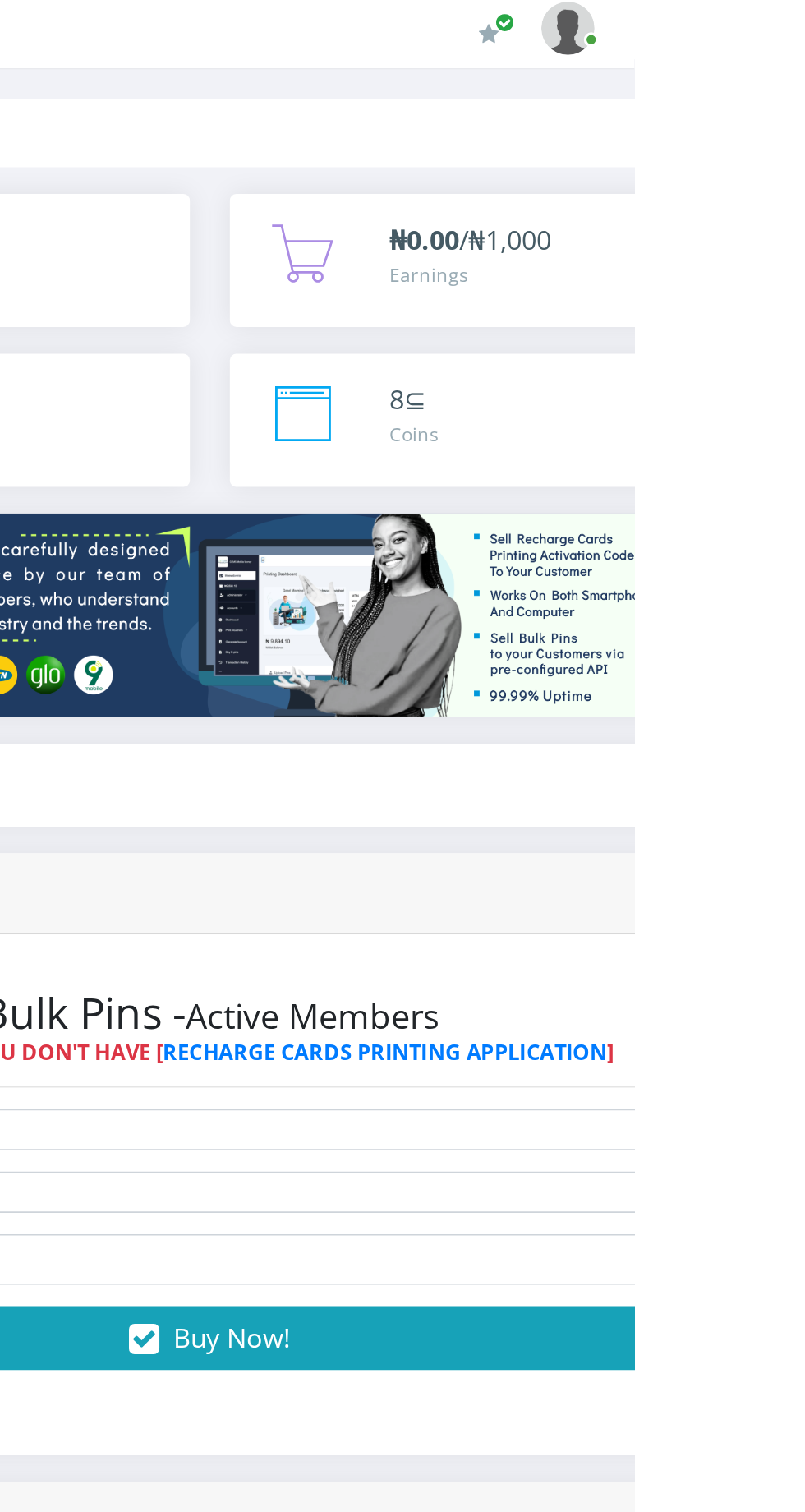
scroll to position [0, 0]
